Goal: Task Accomplishment & Management: Use online tool/utility

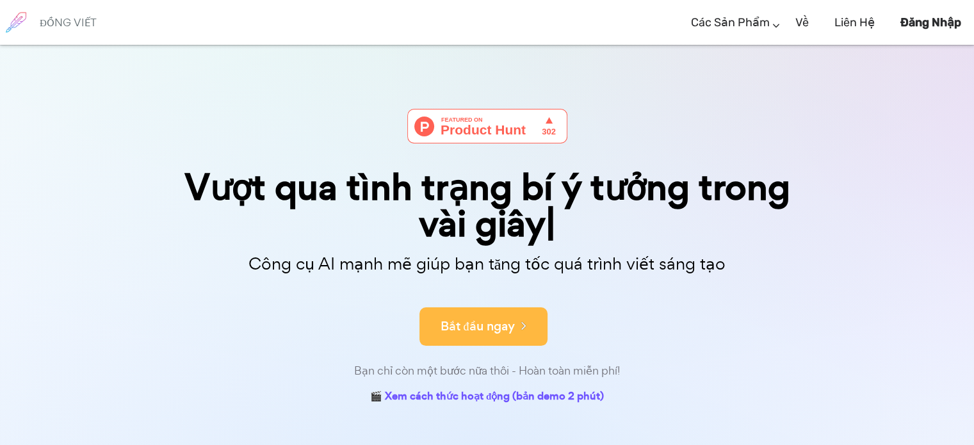
click at [514, 312] on button "Bắt đầu ngay" at bounding box center [484, 326] width 128 height 38
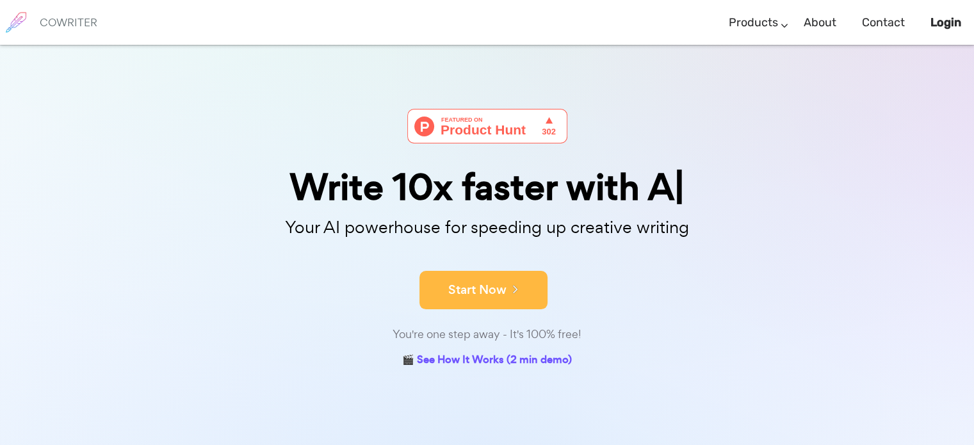
click at [491, 286] on button "Start Now" at bounding box center [484, 290] width 128 height 38
click at [493, 282] on button "Start Now" at bounding box center [484, 290] width 128 height 38
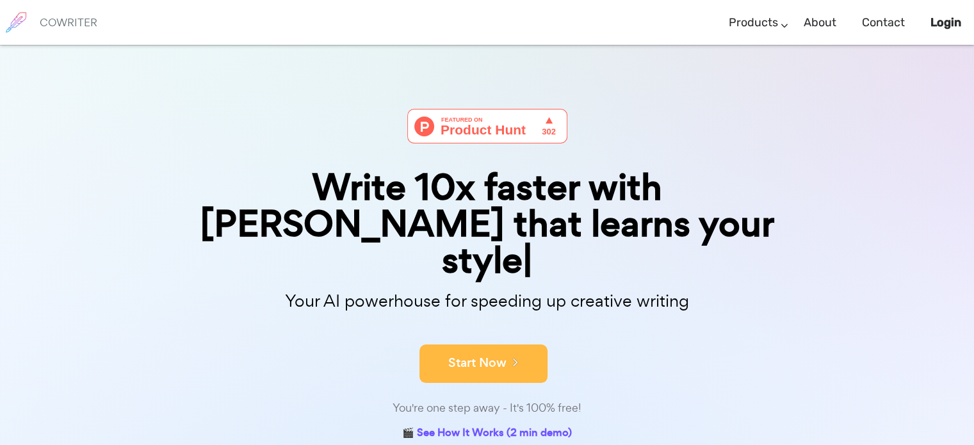
click at [503, 345] on button "Start Now" at bounding box center [484, 364] width 128 height 38
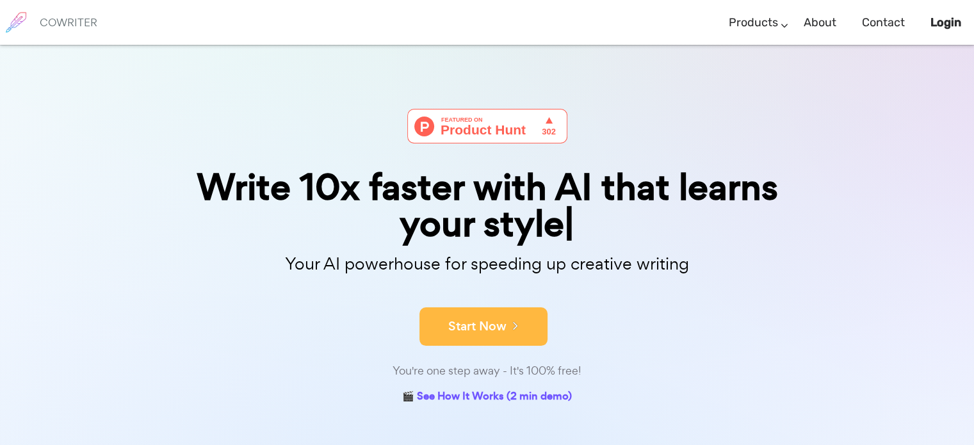
click at [464, 318] on button "Start Now" at bounding box center [484, 326] width 128 height 38
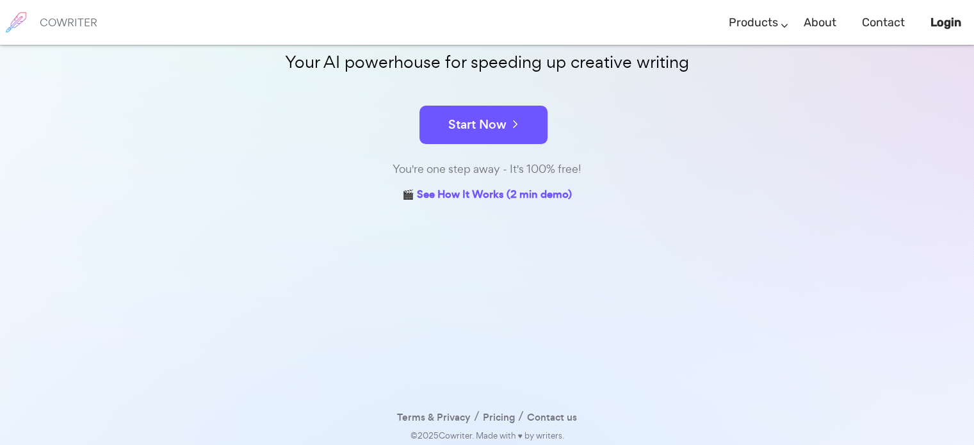
scroll to position [168, 0]
